Goal: Task Accomplishment & Management: Complete application form

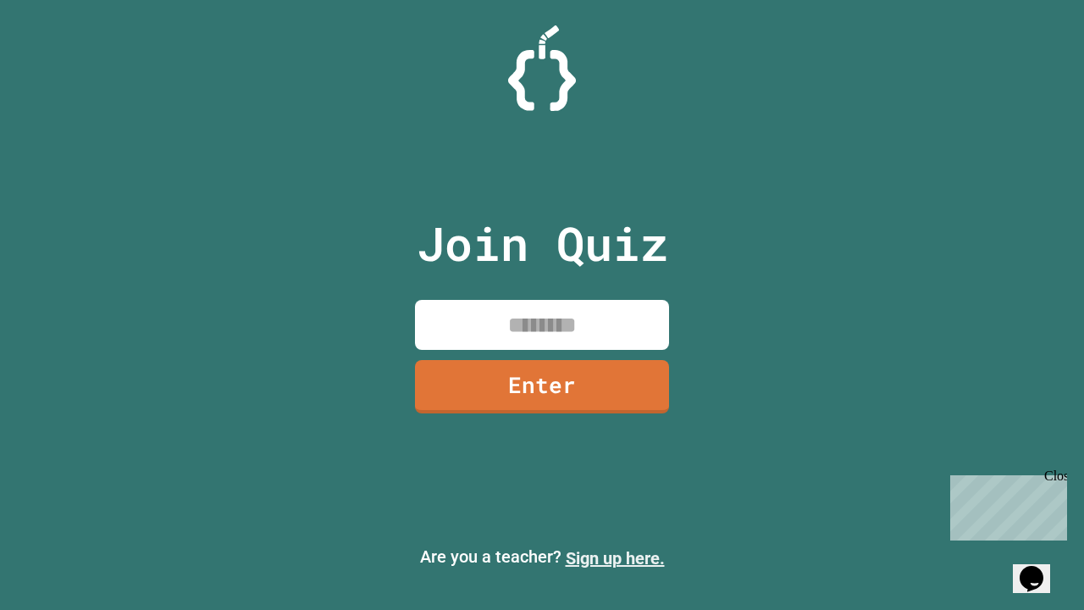
click at [615, 558] on link "Sign up here." at bounding box center [615, 558] width 99 height 20
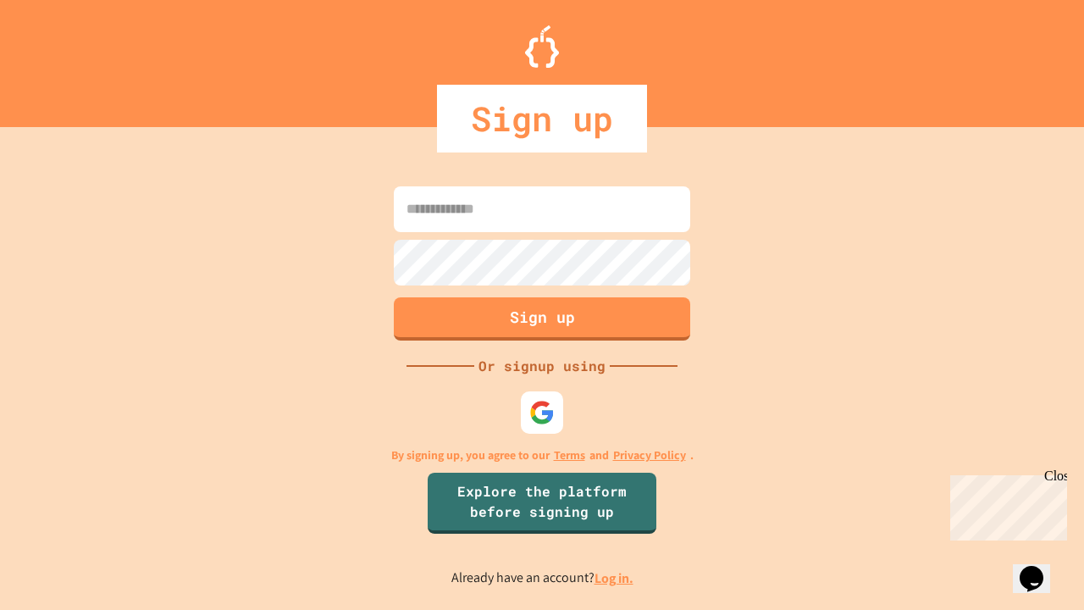
click at [615, 578] on link "Log in." at bounding box center [614, 578] width 39 height 18
